Goal: Find specific page/section: Find specific page/section

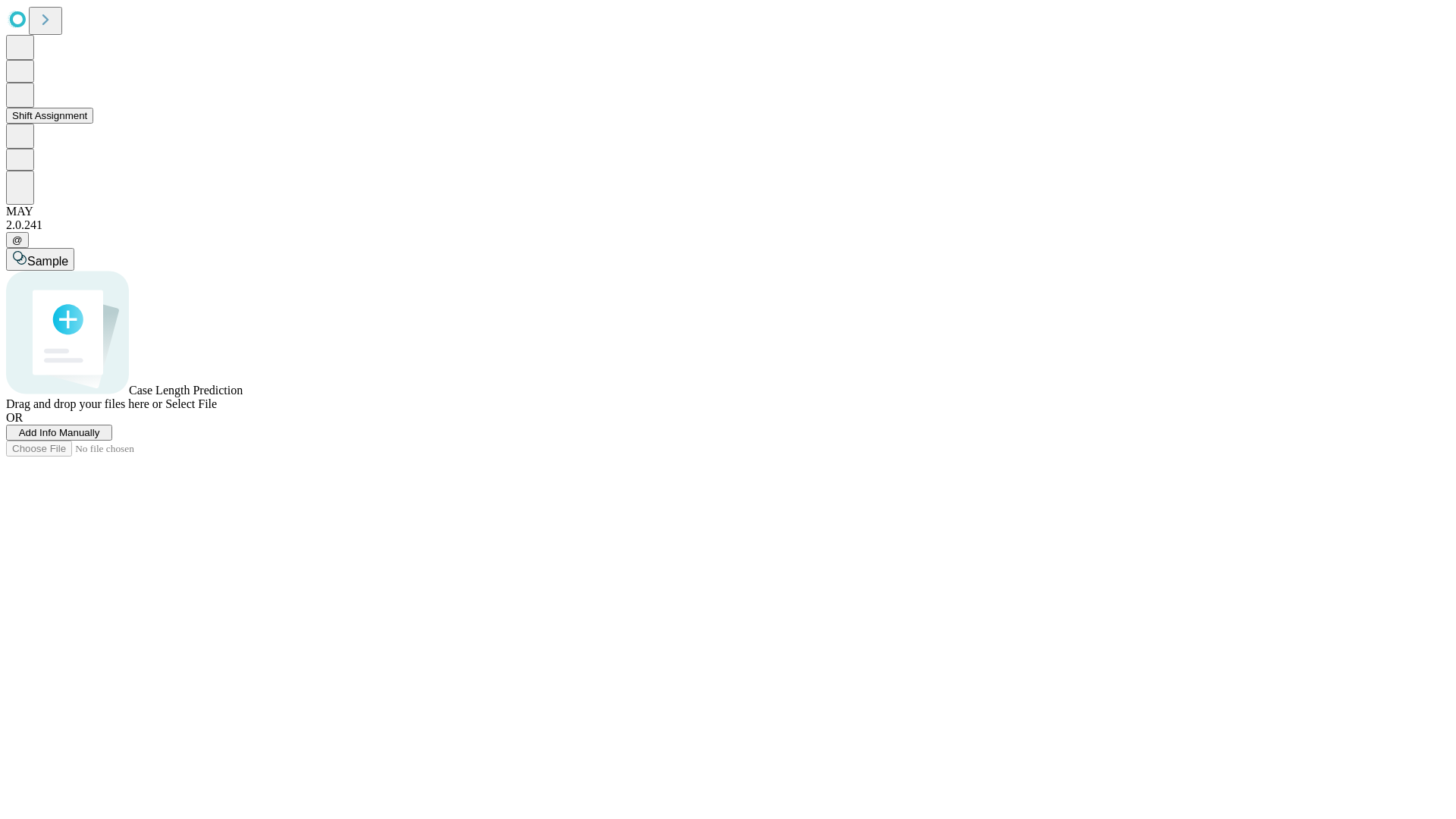
click at [94, 123] on button "Shift Assignment" at bounding box center [50, 116] width 87 height 16
